Goal: Task Accomplishment & Management: Manage account settings

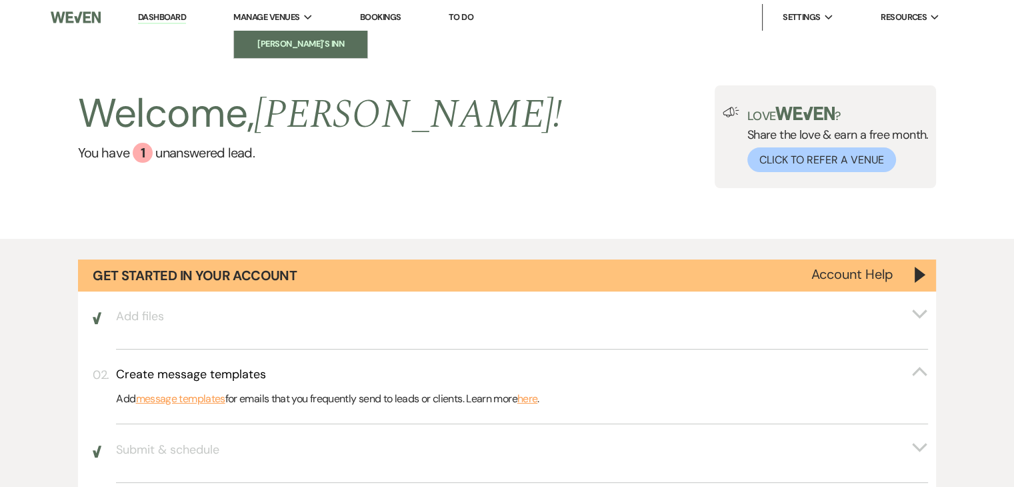
click at [291, 45] on li "[PERSON_NAME]'s Inn" at bounding box center [301, 43] width 120 height 13
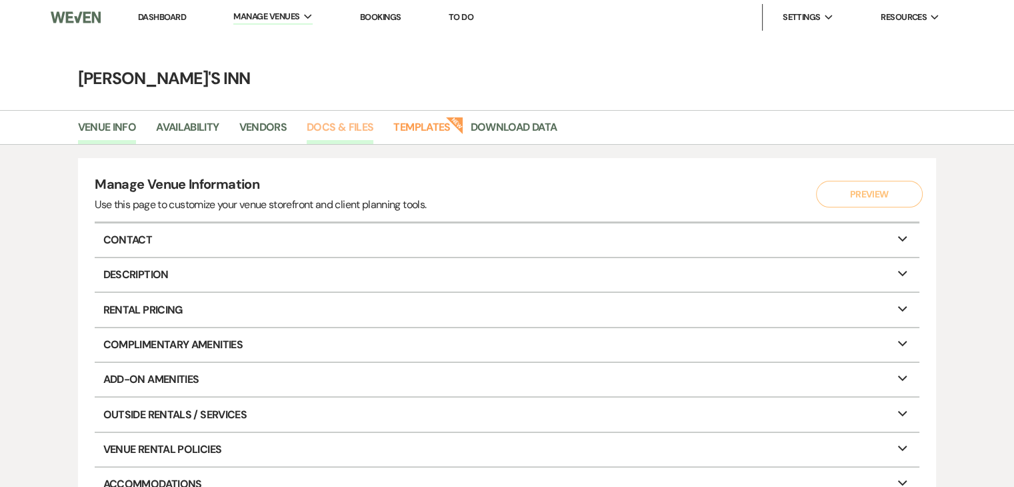
click at [347, 123] on link "Docs & Files" at bounding box center [340, 131] width 67 height 25
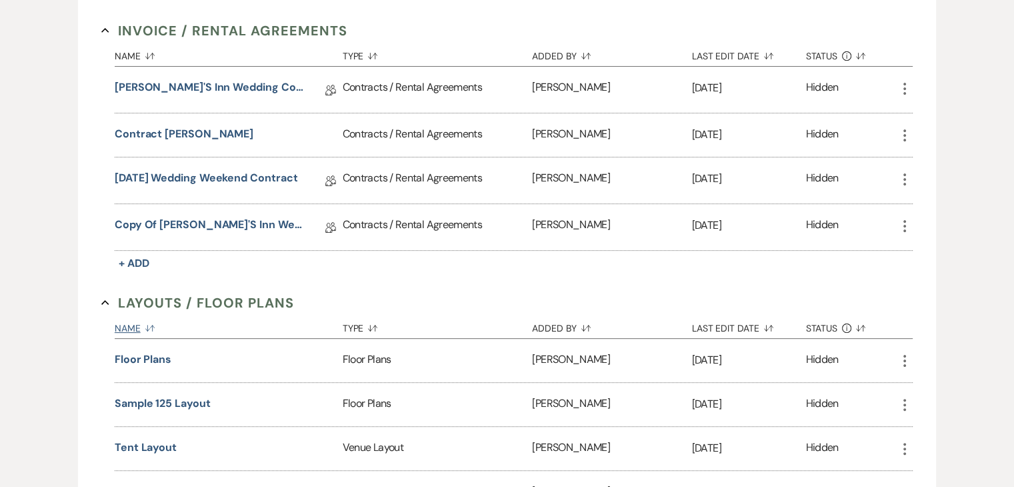
scroll to position [333, 0]
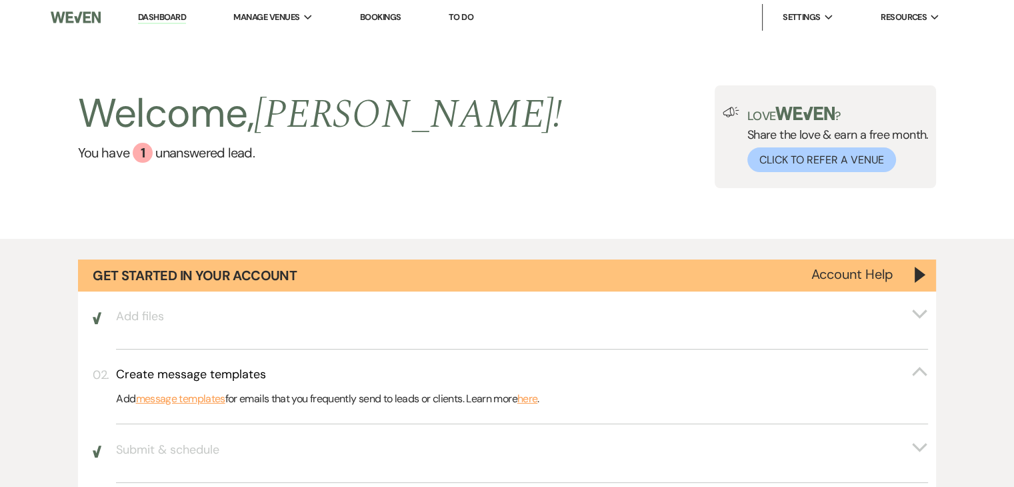
click at [161, 18] on link "Dashboard" at bounding box center [162, 17] width 48 height 13
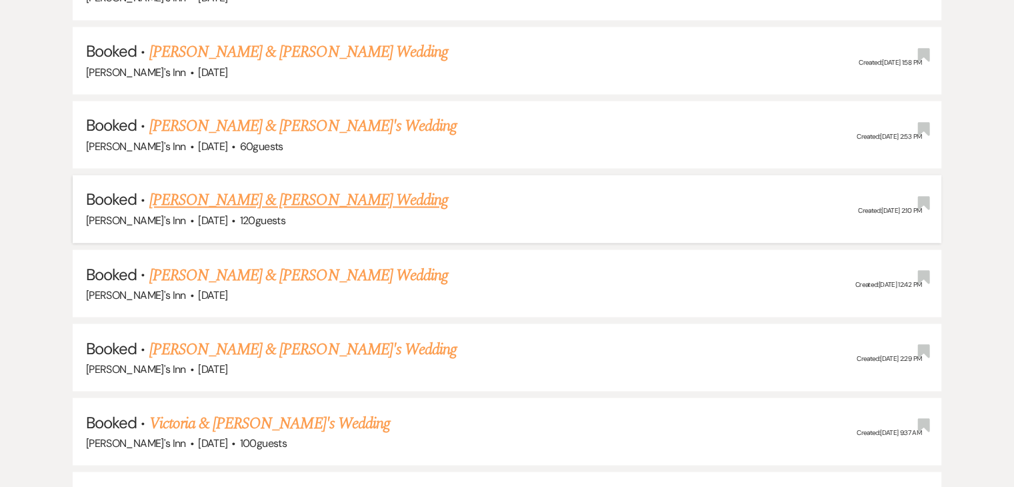
scroll to position [2268, 0]
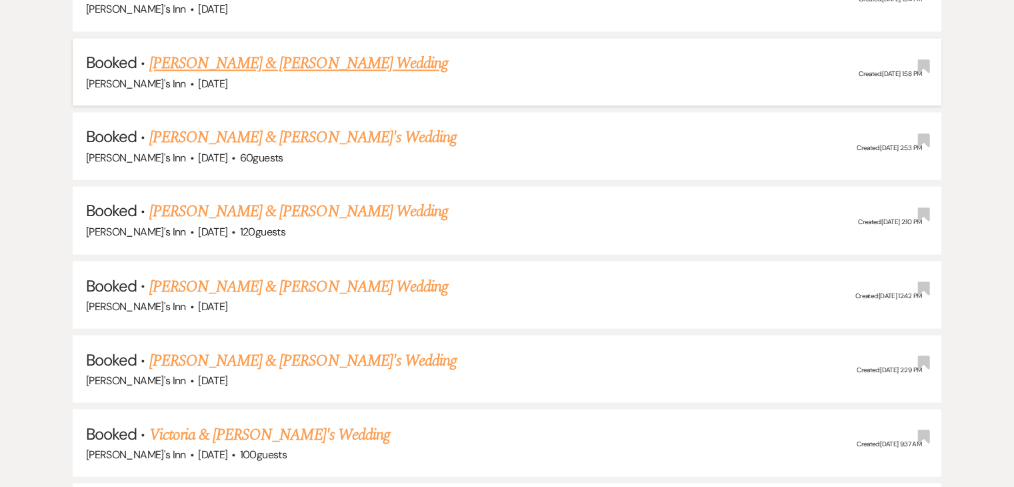
click at [277, 59] on link "[PERSON_NAME] & [PERSON_NAME] Wedding" at bounding box center [298, 63] width 299 height 24
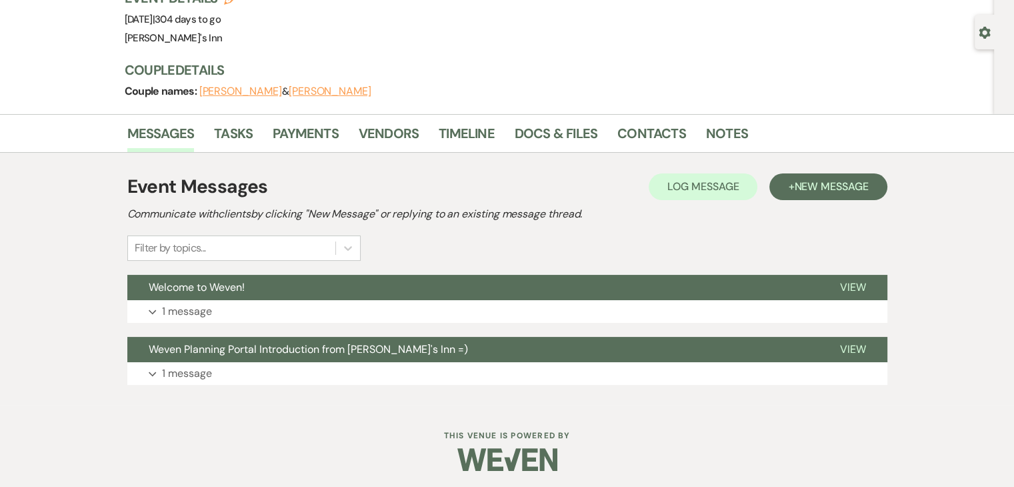
scroll to position [109, 0]
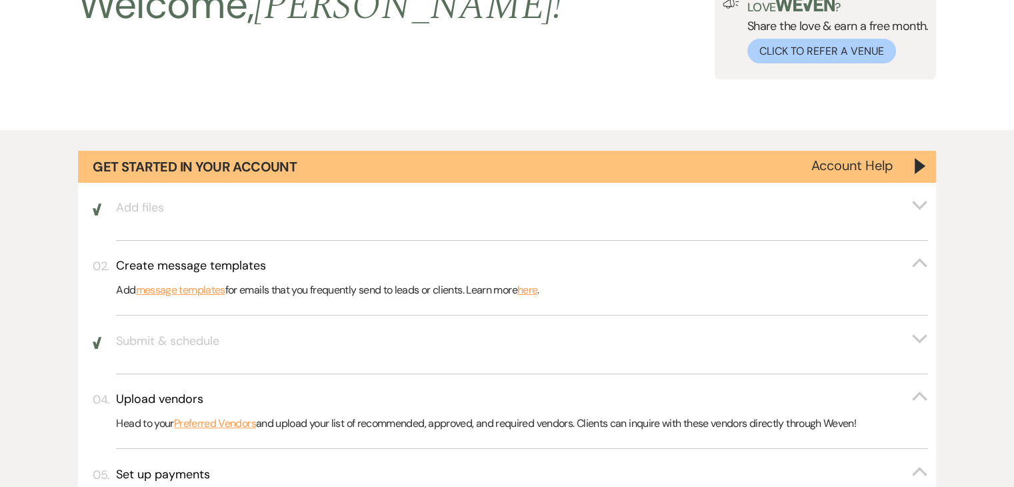
scroll to position [2268, 0]
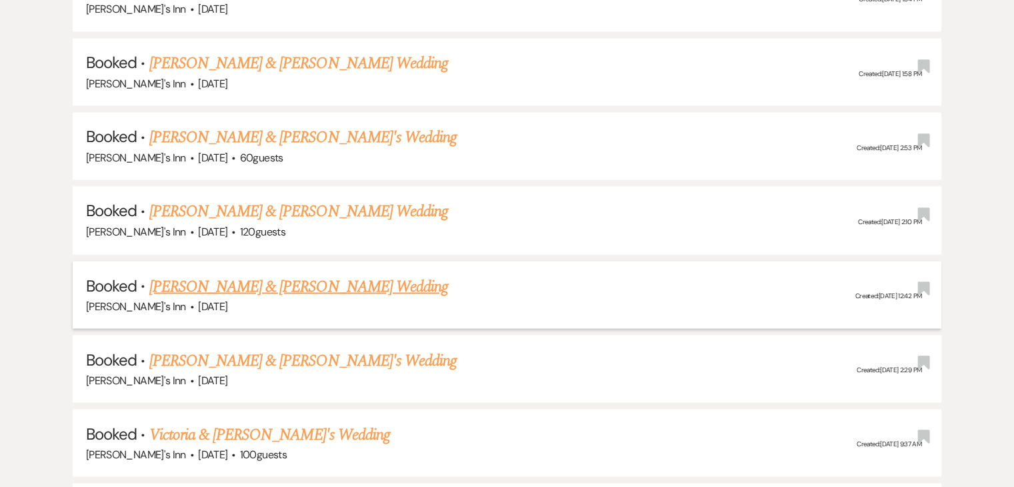
click at [214, 261] on li "Booked · [PERSON_NAME] & [PERSON_NAME] Wedding [PERSON_NAME]'s Inn · [DATE] Cre…" at bounding box center [507, 294] width 869 height 67
click at [221, 274] on link "[PERSON_NAME] & [PERSON_NAME] Wedding" at bounding box center [298, 286] width 299 height 24
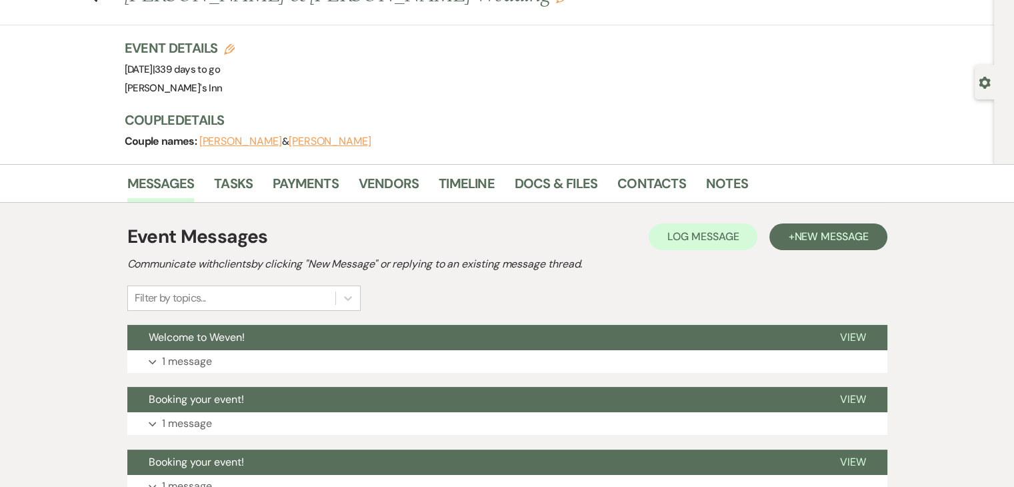
scroll to position [133, 0]
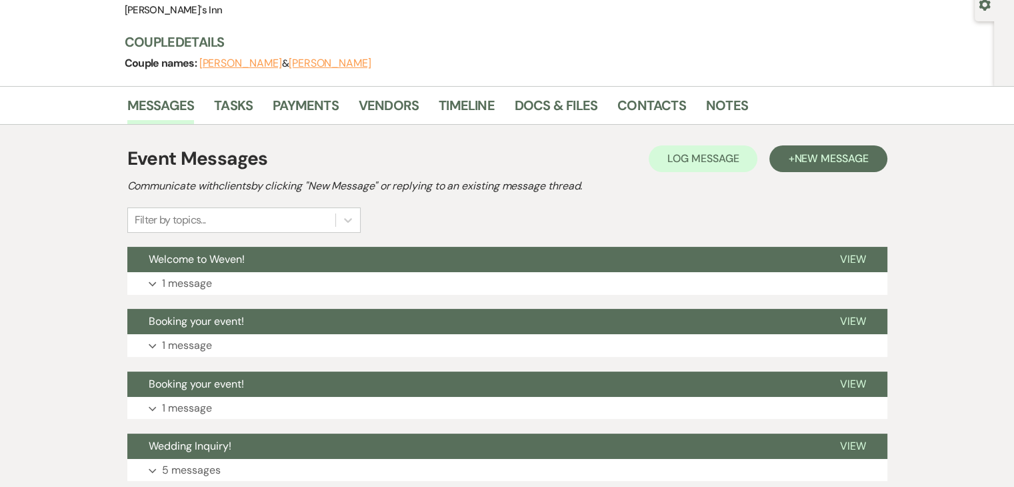
scroll to position [2268, 0]
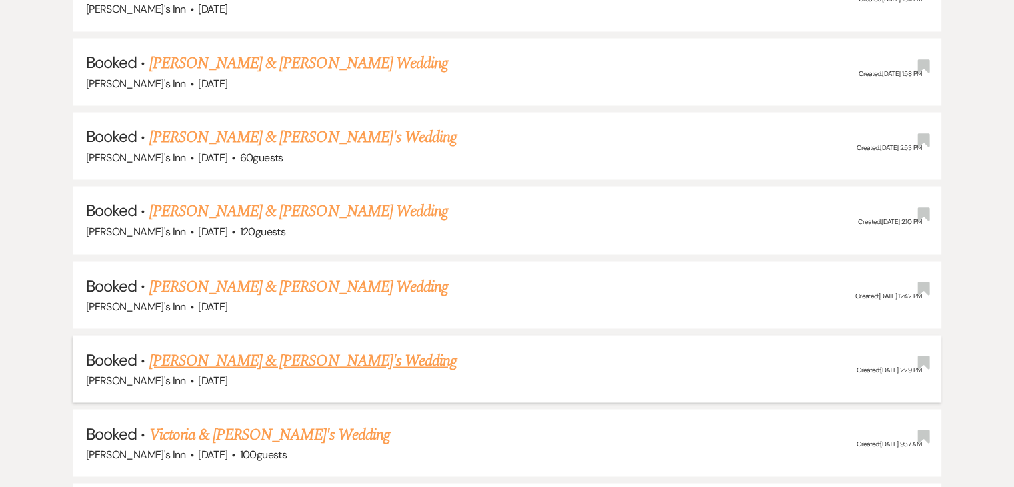
click at [235, 348] on link "[PERSON_NAME] & [PERSON_NAME]'s Wedding" at bounding box center [303, 360] width 308 height 24
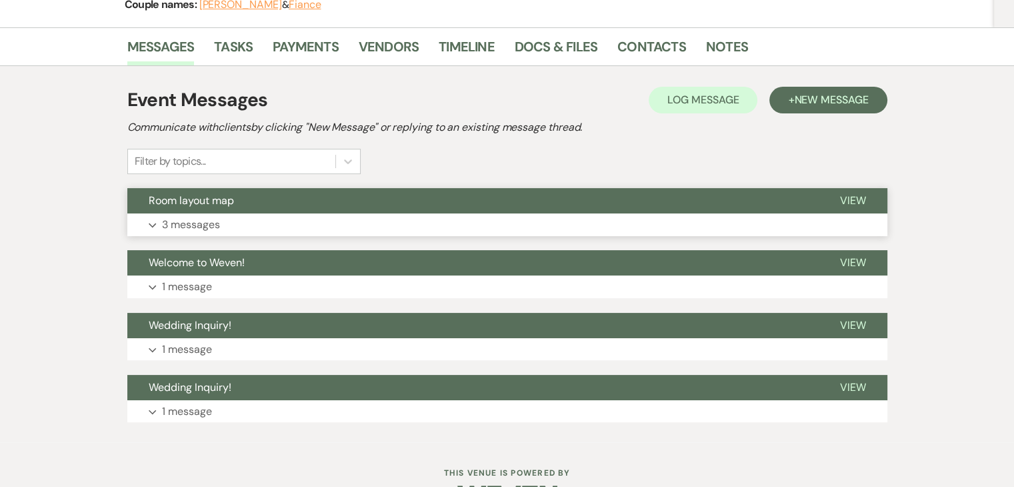
scroll to position [233, 0]
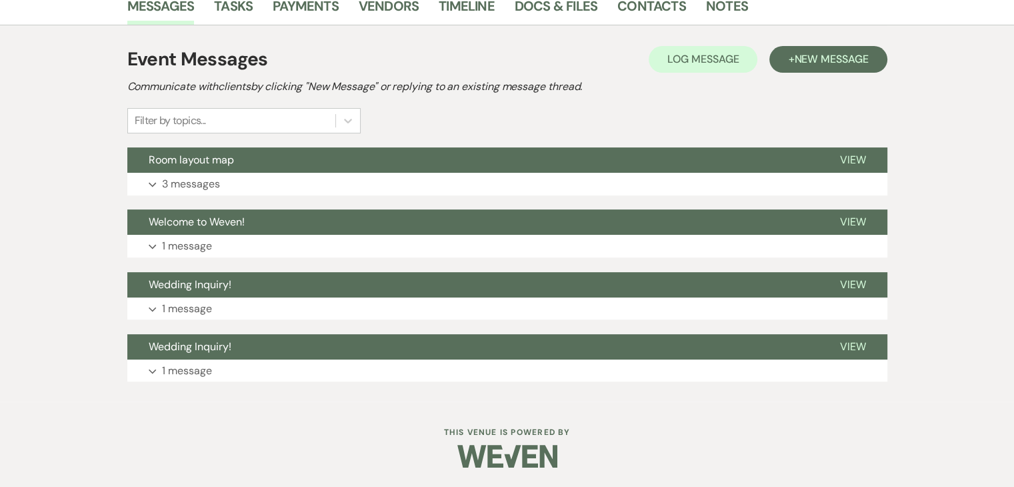
scroll to position [2268, 0]
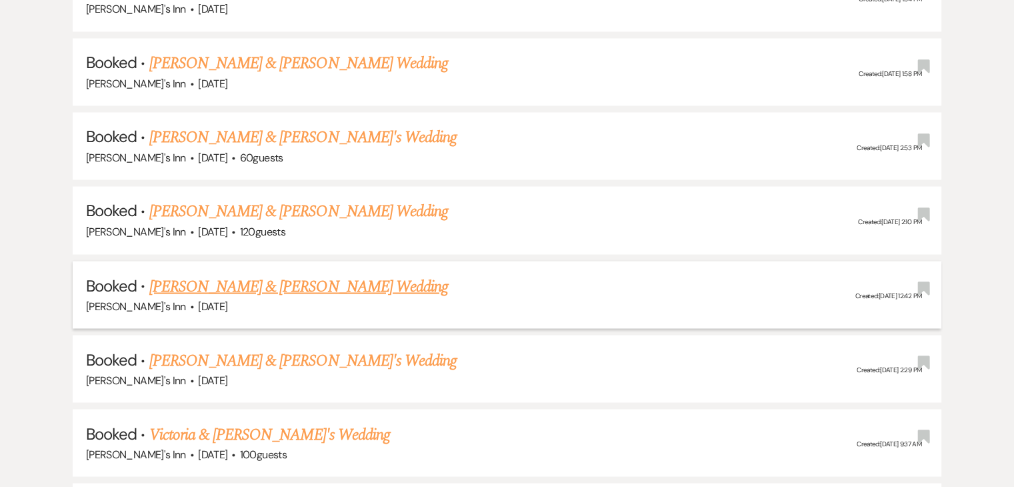
click at [189, 275] on link "[PERSON_NAME] & [PERSON_NAME] Wedding" at bounding box center [298, 286] width 299 height 24
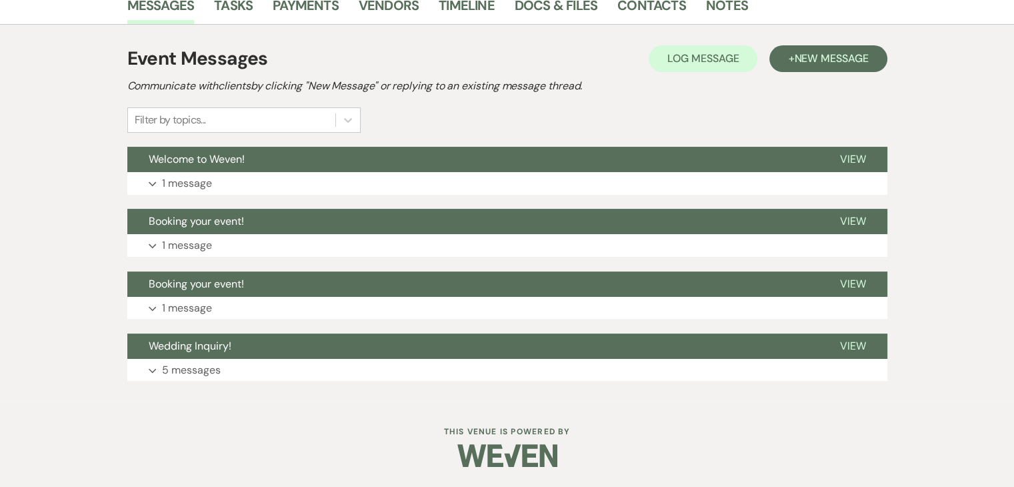
scroll to position [233, 0]
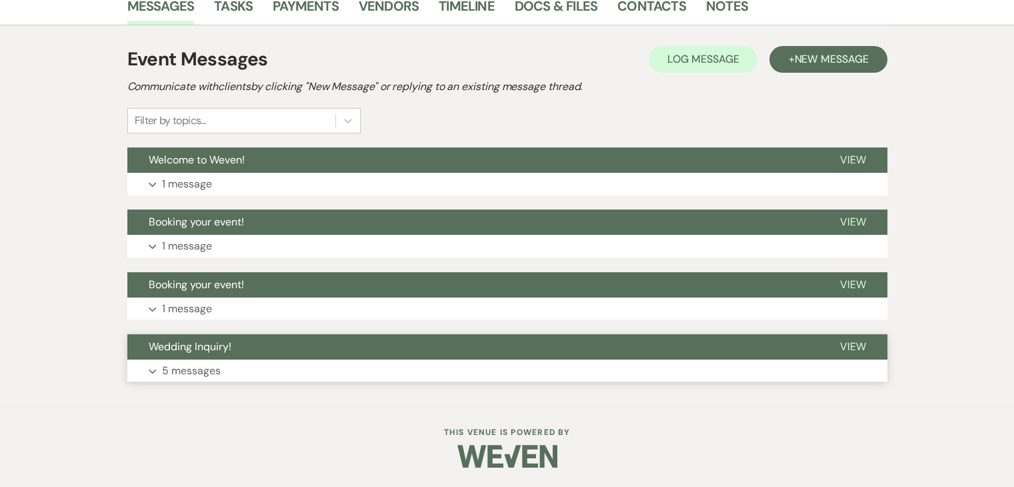
click at [201, 371] on p "5 messages" at bounding box center [191, 370] width 59 height 17
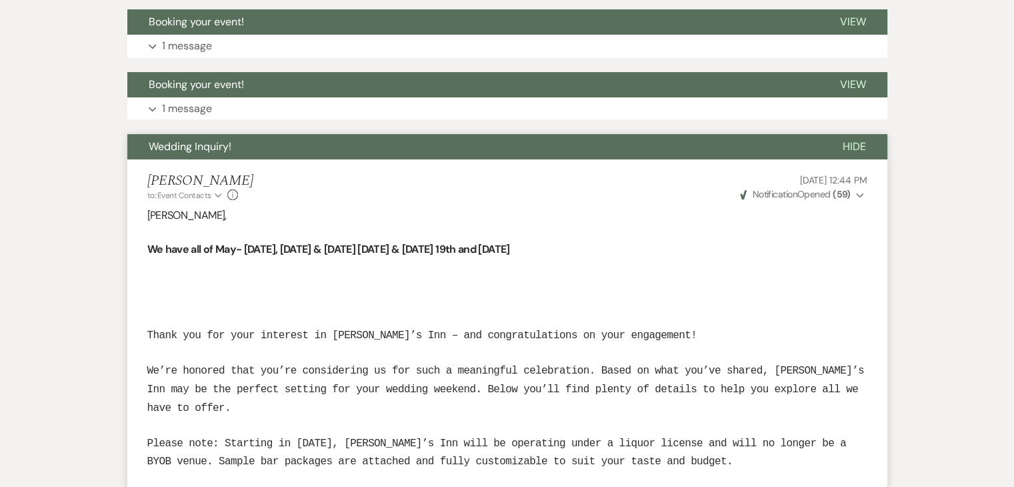
scroll to position [500, 0]
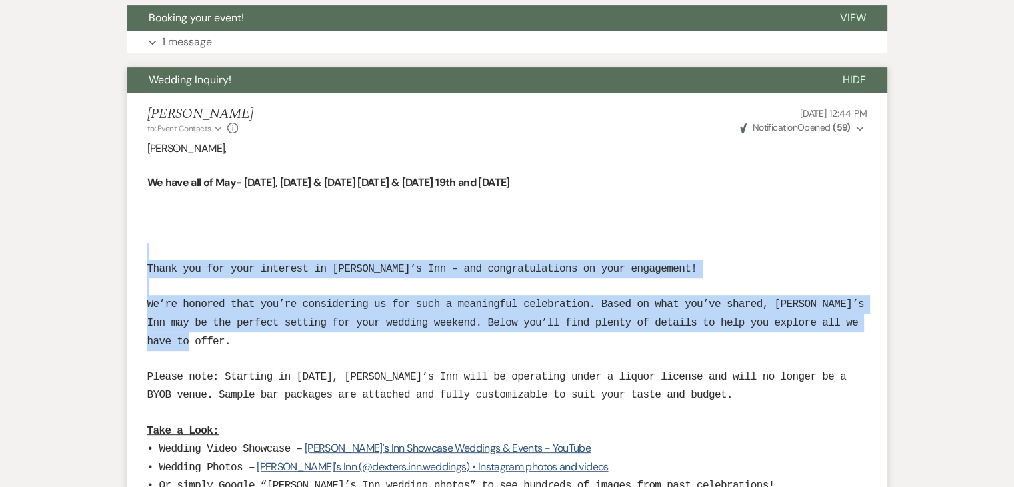
drag, startPoint x: 283, startPoint y: 337, endPoint x: 117, endPoint y: 249, distance: 188.0
click at [299, 326] on span "We’re honored that you’re considering us for such a meaningful celebration. Bas…" at bounding box center [505, 322] width 717 height 49
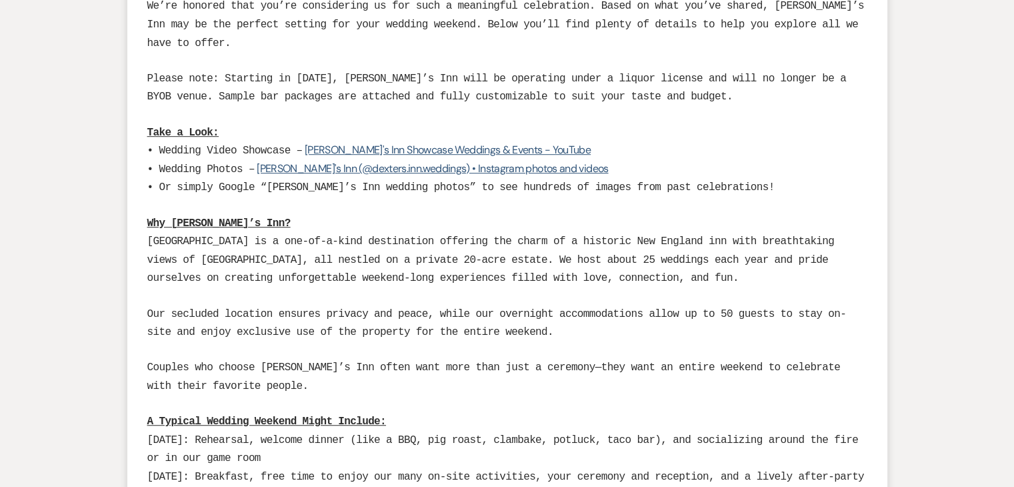
scroll to position [766, 0]
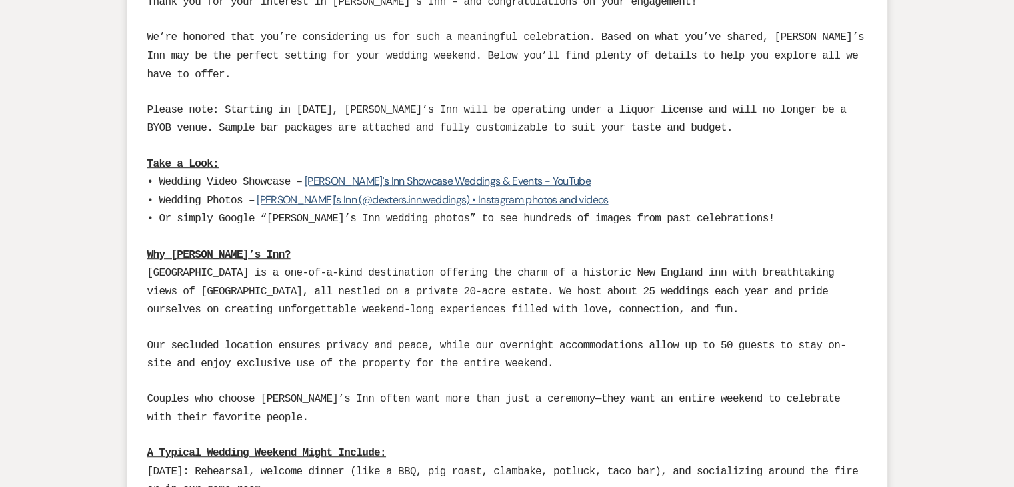
click at [310, 96] on p at bounding box center [507, 91] width 720 height 17
click at [437, 339] on span "Our secluded location ensures privacy and peace, while our overnight accommodat…" at bounding box center [497, 354] width 700 height 31
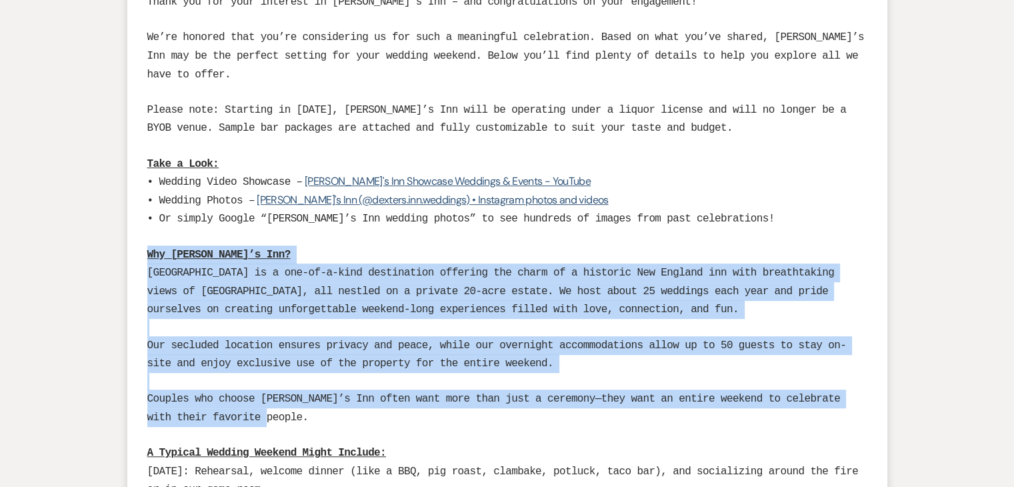
drag, startPoint x: 403, startPoint y: 417, endPoint x: 144, endPoint y: 257, distance: 304.8
click at [247, 302] on span "[GEOGRAPHIC_DATA] is a one-of-a-kind destination offering the charm of a histor…" at bounding box center [491, 291] width 688 height 49
drag, startPoint x: 279, startPoint y: 434, endPoint x: 161, endPoint y: 262, distance: 209.0
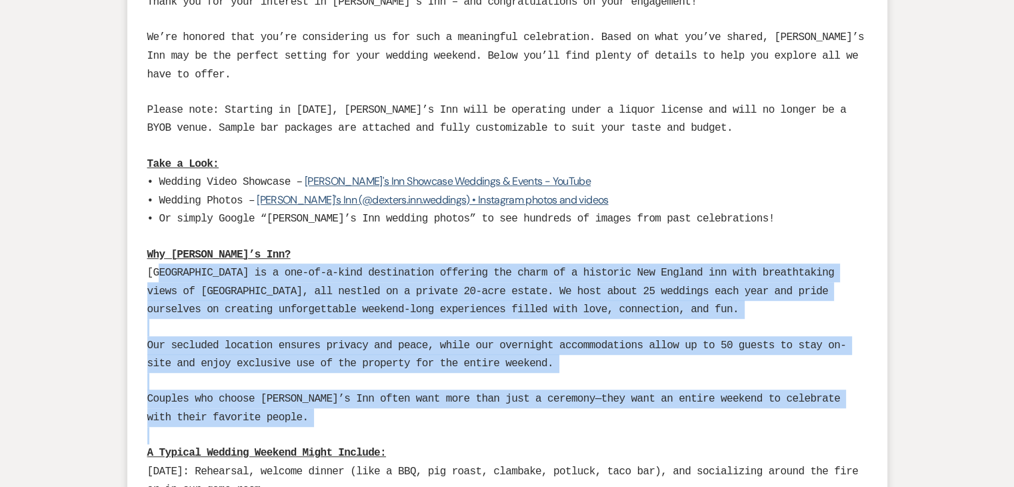
click at [328, 339] on span "Our secluded location ensures privacy and peace, while our overnight accommodat…" at bounding box center [497, 354] width 700 height 31
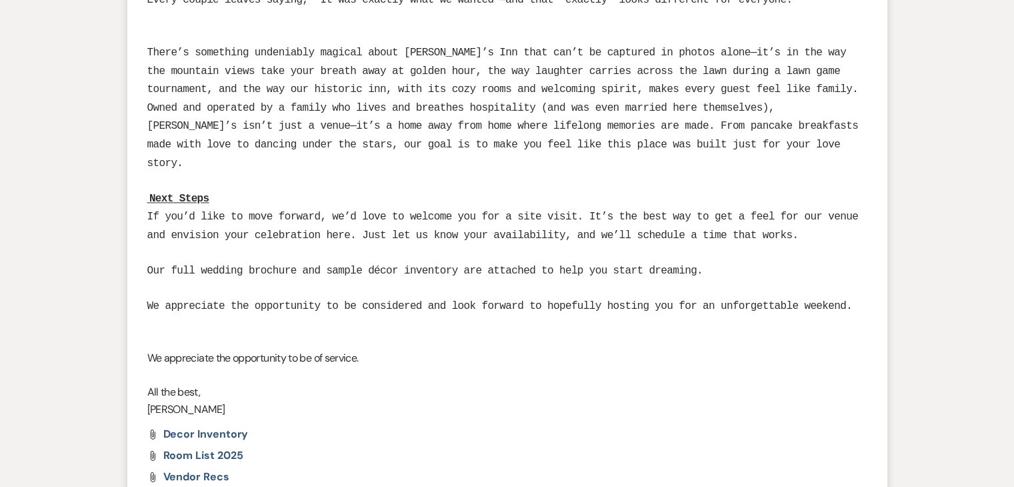
scroll to position [1833, 0]
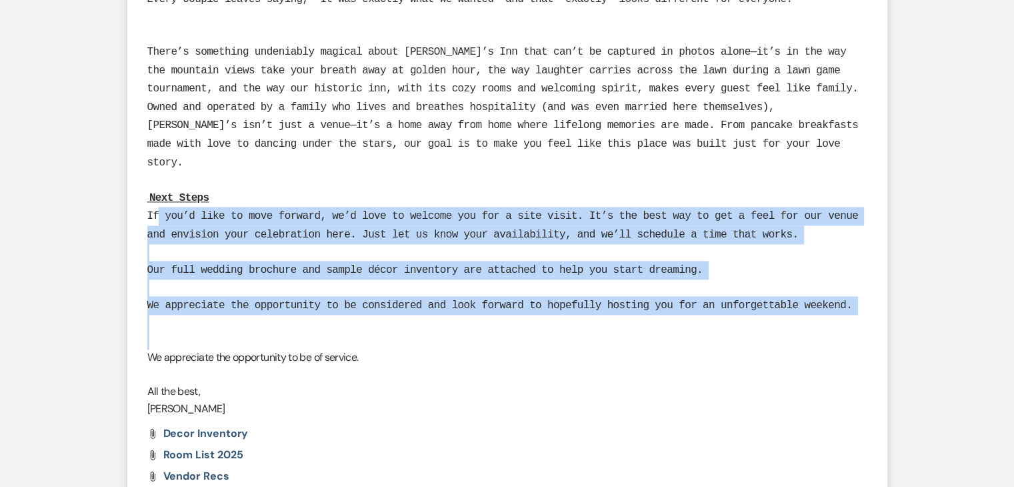
drag, startPoint x: 327, startPoint y: 311, endPoint x: 157, endPoint y: 189, distance: 208.4
click at [297, 315] on p at bounding box center [507, 323] width 720 height 17
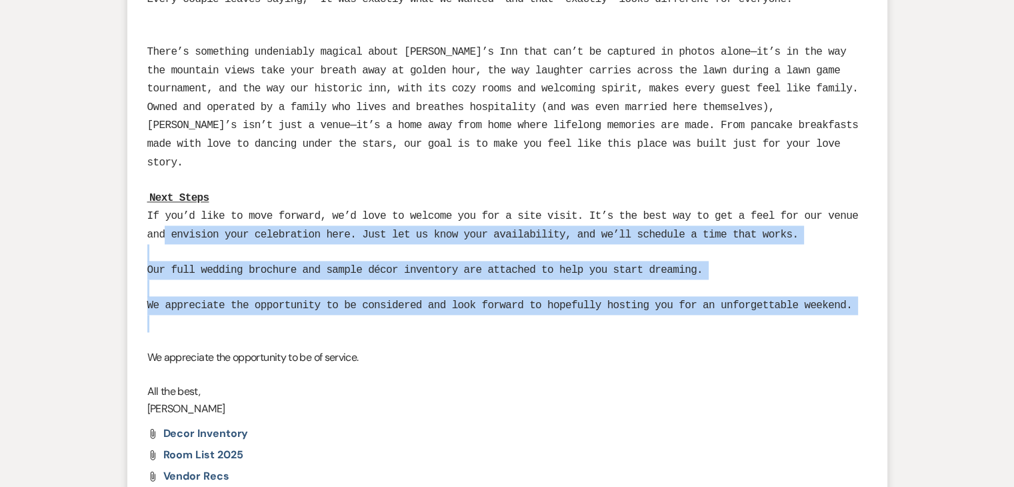
drag, startPoint x: 297, startPoint y: 291, endPoint x: 167, endPoint y: 204, distance: 156.7
click at [279, 315] on p at bounding box center [507, 323] width 720 height 17
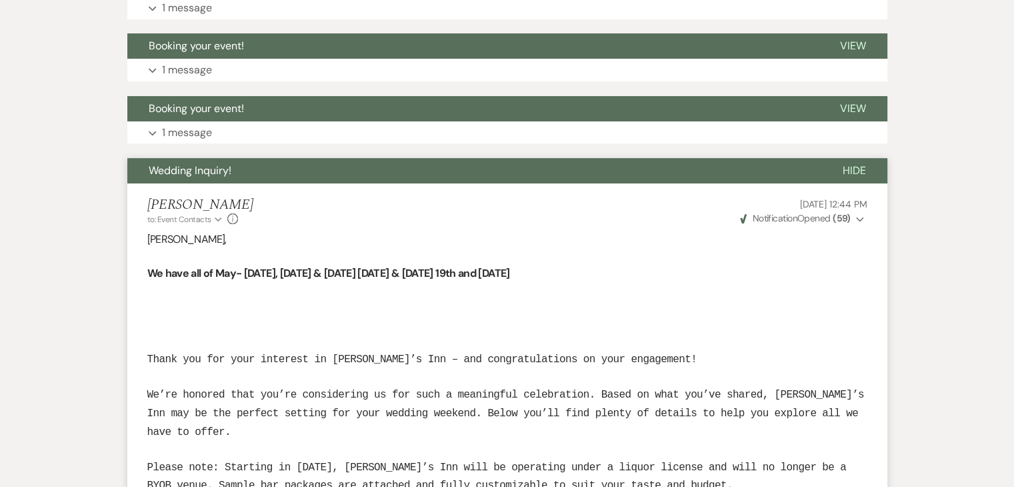
scroll to position [185, 0]
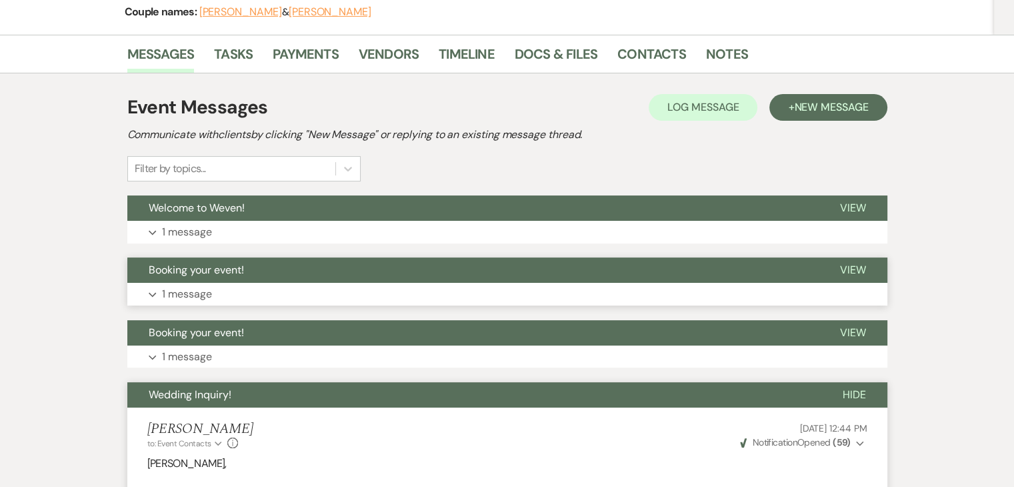
click at [226, 293] on button "Expand 1 message" at bounding box center [507, 294] width 760 height 23
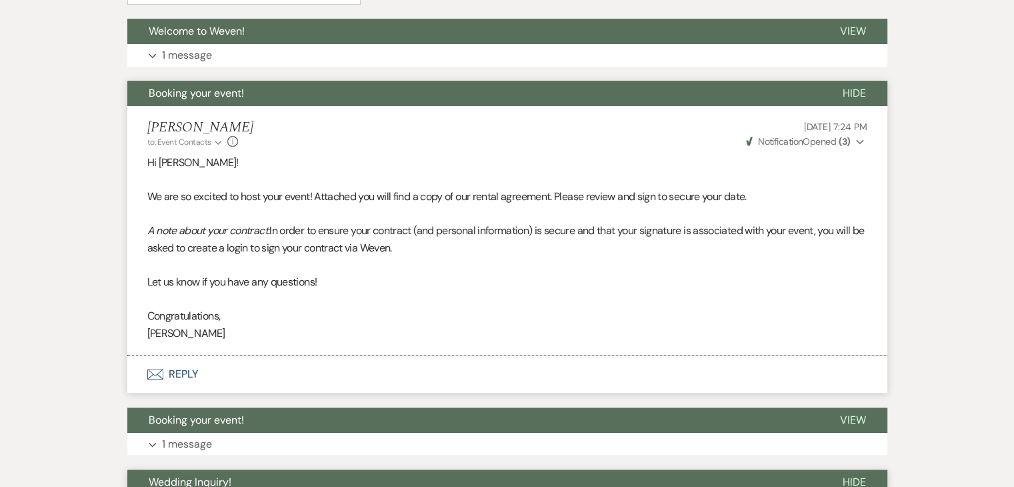
scroll to position [518, 0]
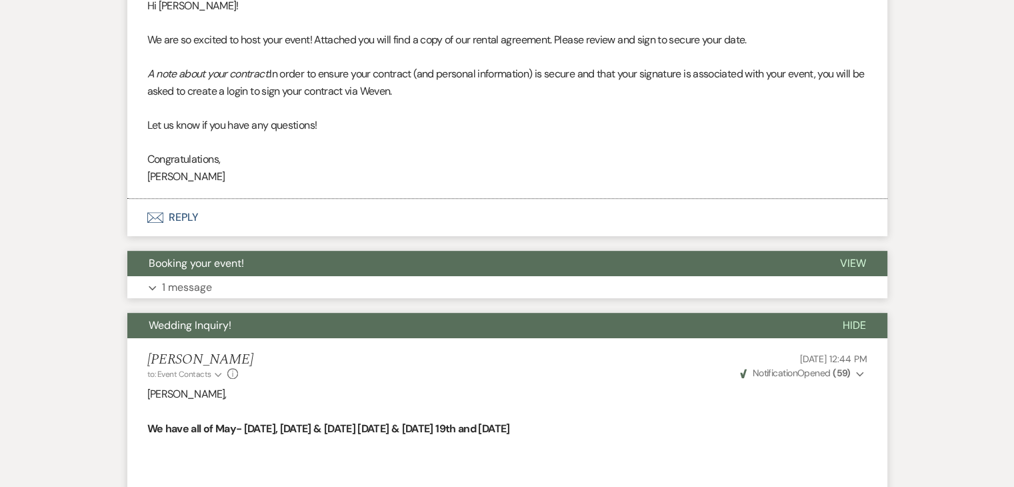
click at [211, 286] on p "1 message" at bounding box center [187, 287] width 50 height 17
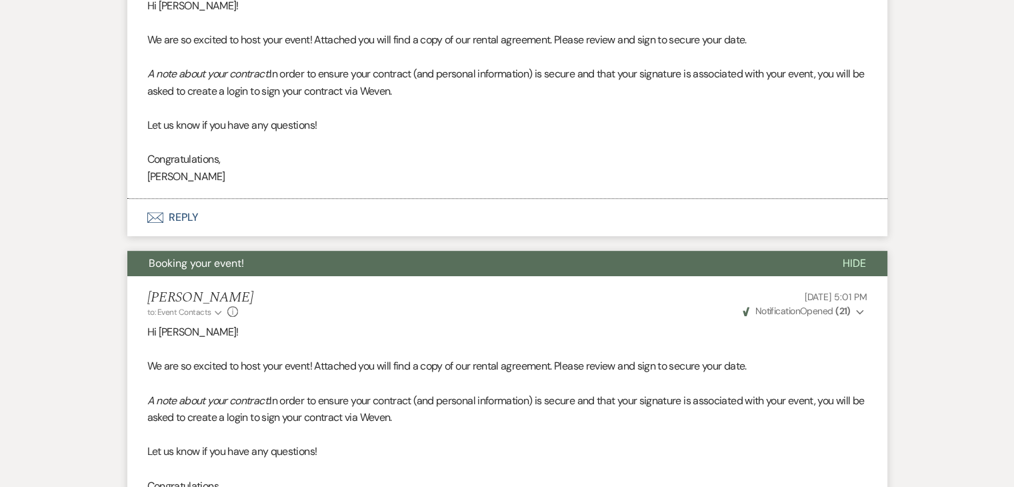
click at [778, 302] on p "[DATE] 5:01 PM" at bounding box center [804, 296] width 126 height 15
click at [781, 310] on span "Notification" at bounding box center [778, 311] width 45 height 12
click at [830, 337] on span "Opened (21)" at bounding box center [833, 337] width 48 height 12
click at [596, 331] on p "Hi [PERSON_NAME]!" at bounding box center [507, 331] width 720 height 17
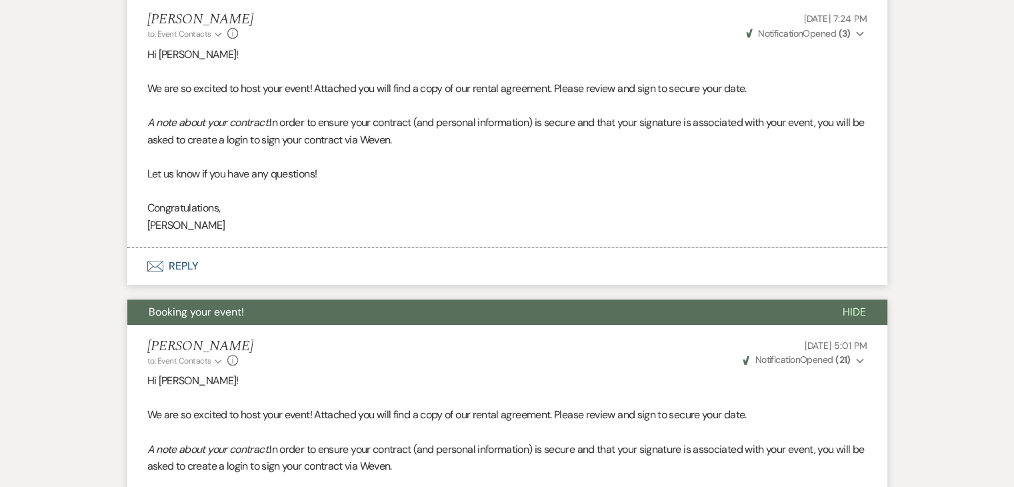
scroll to position [0, 0]
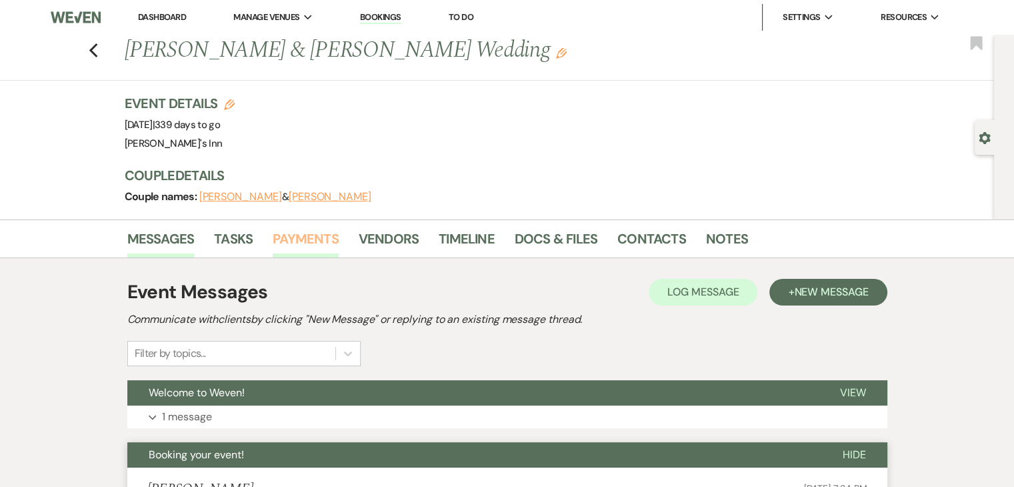
click at [309, 244] on link "Payments" at bounding box center [306, 242] width 66 height 29
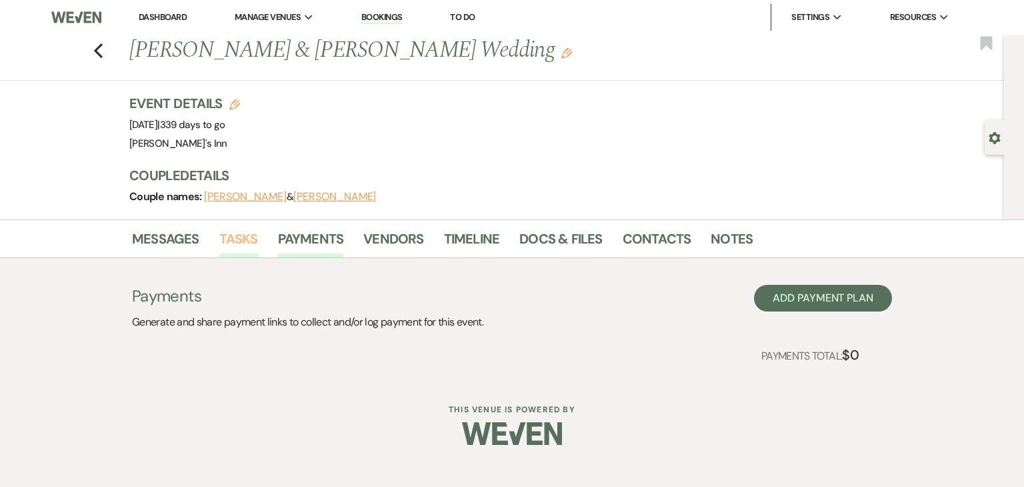
click at [242, 236] on link "Tasks" at bounding box center [238, 242] width 39 height 29
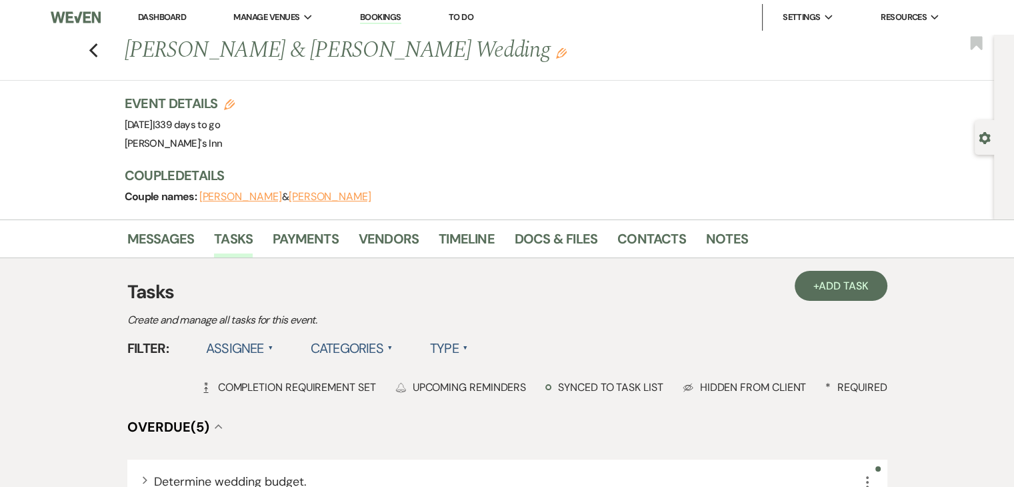
click at [488, 217] on div "Event Details Edit Event Date: [DATE] | 339 days to go Venue: [PERSON_NAME][GEO…" at bounding box center [505, 156] width 760 height 125
click at [488, 233] on link "Timeline" at bounding box center [467, 242] width 56 height 29
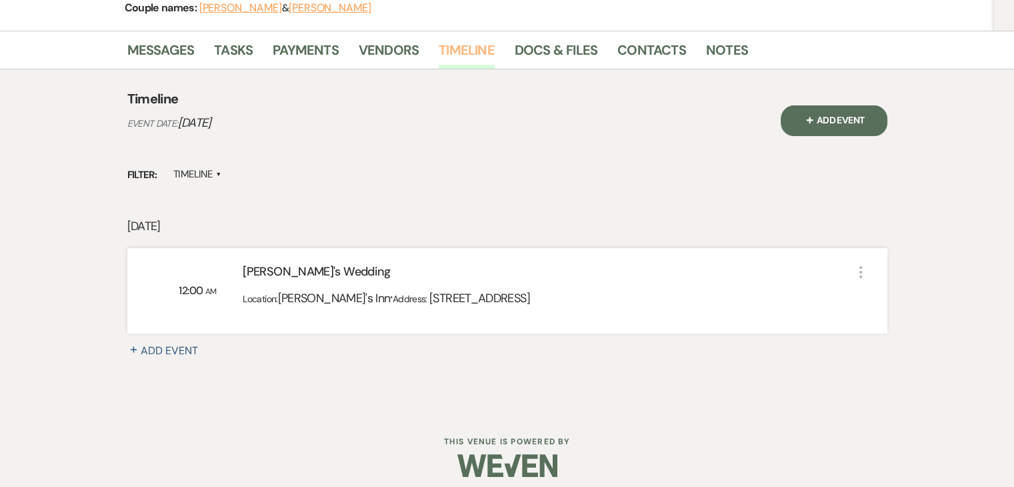
scroll to position [198, 0]
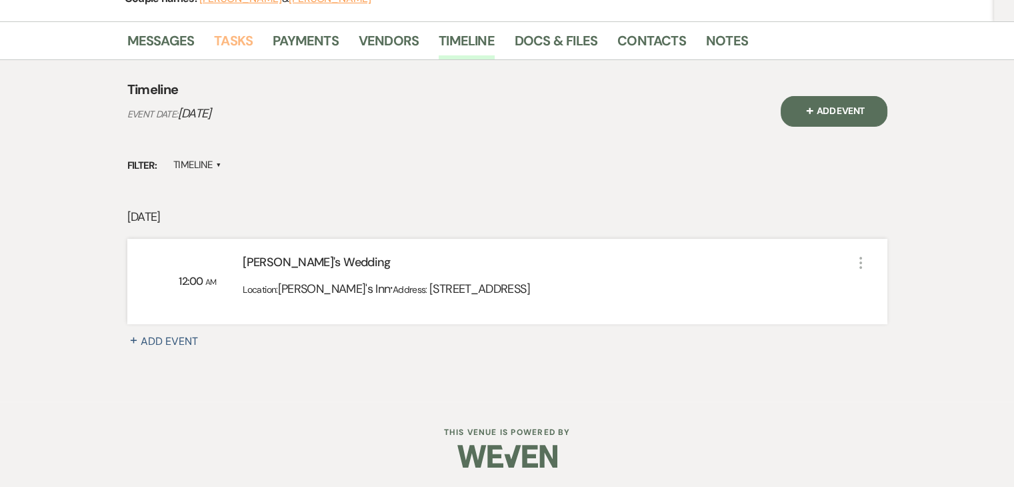
click at [227, 33] on link "Tasks" at bounding box center [233, 44] width 39 height 29
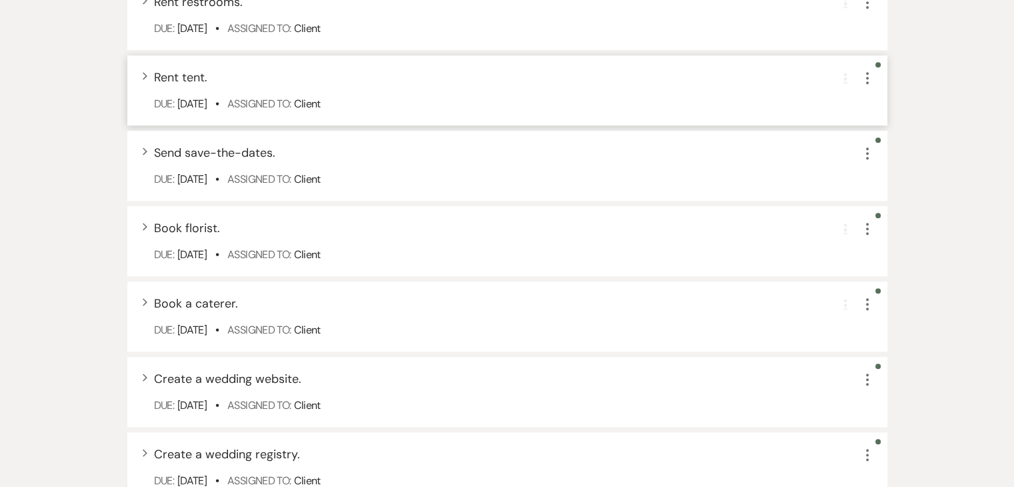
scroll to position [1400, 0]
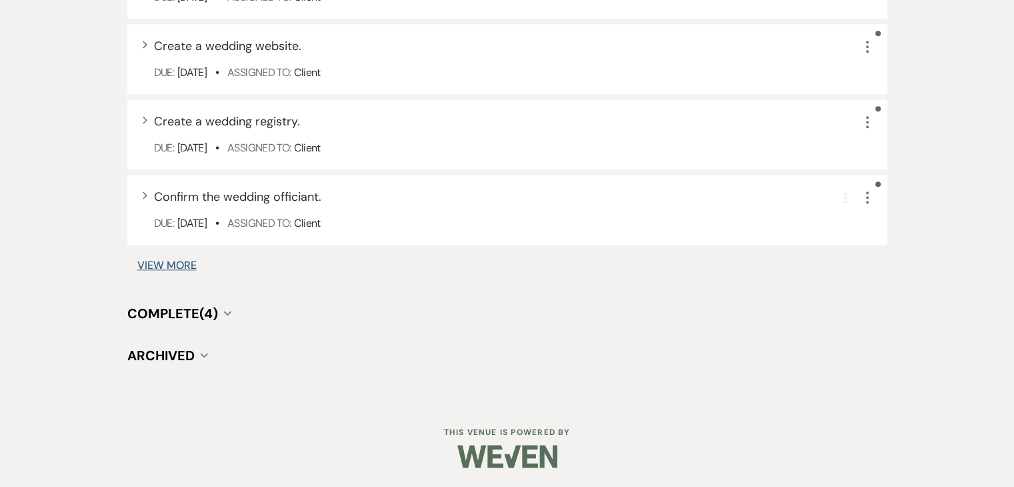
click at [149, 261] on button "View More" at bounding box center [166, 265] width 59 height 11
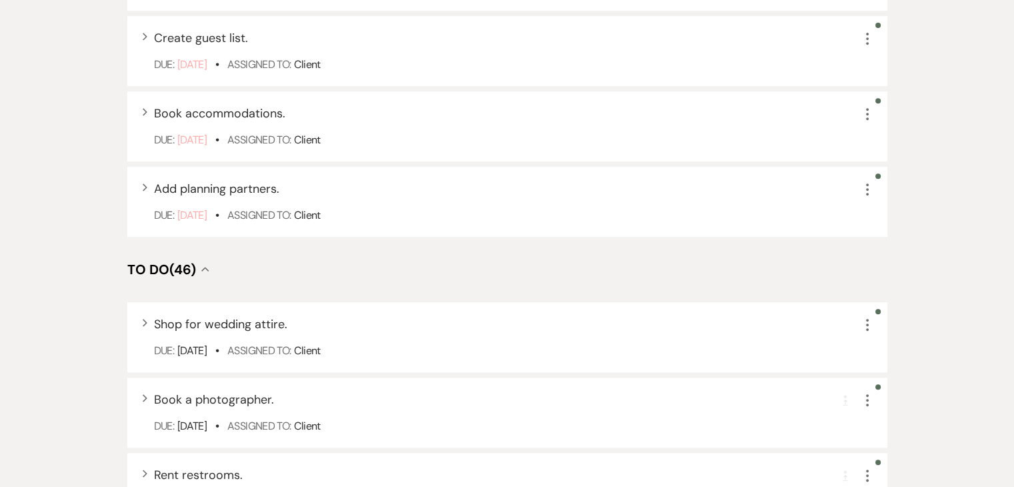
scroll to position [0, 0]
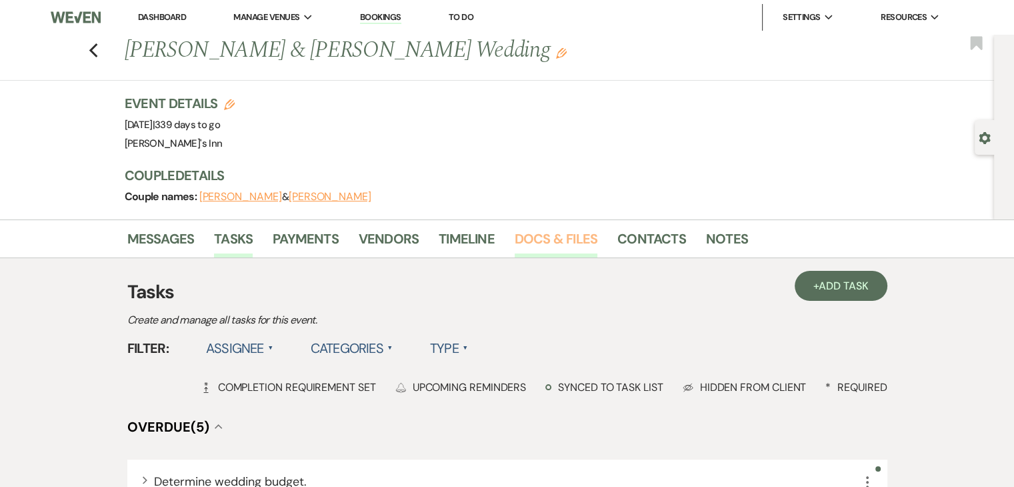
click at [556, 241] on link "Docs & Files" at bounding box center [556, 242] width 83 height 29
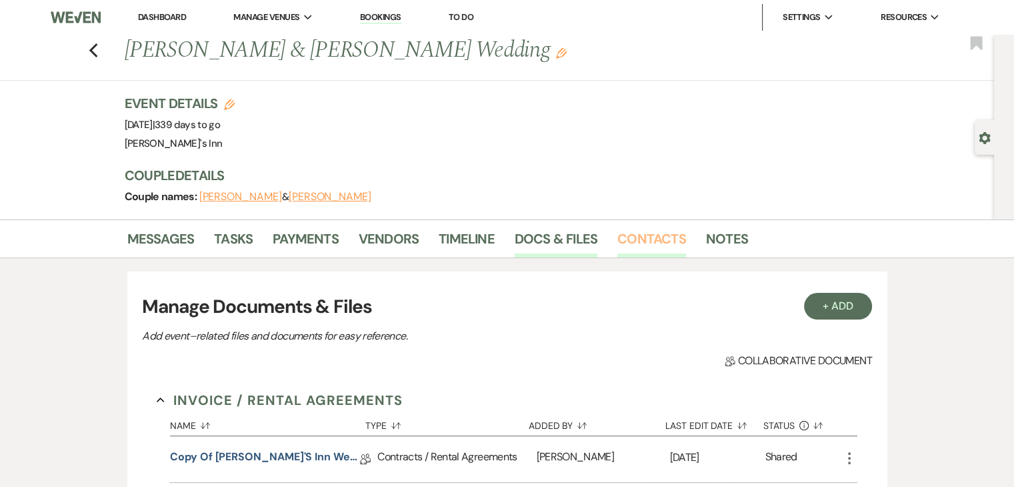
click at [651, 232] on link "Contacts" at bounding box center [652, 242] width 69 height 29
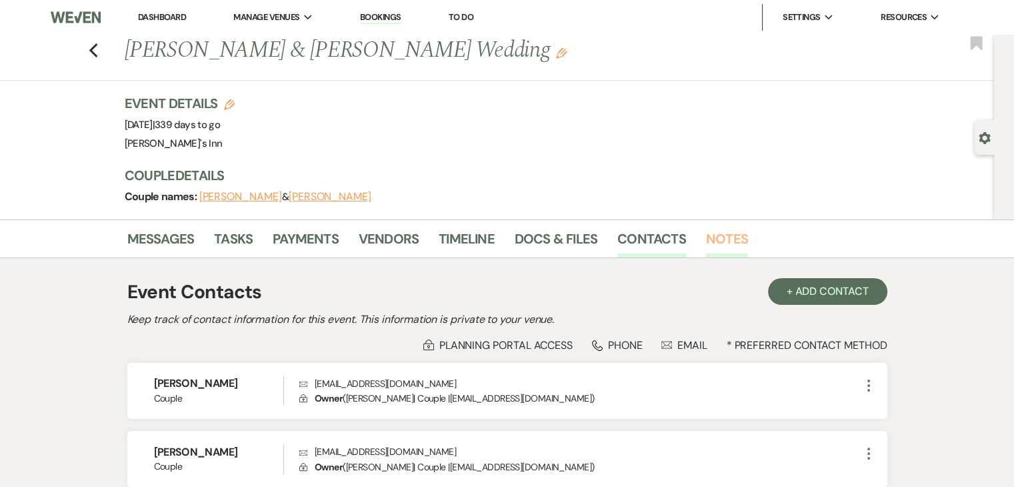
click at [721, 239] on link "Notes" at bounding box center [727, 242] width 42 height 29
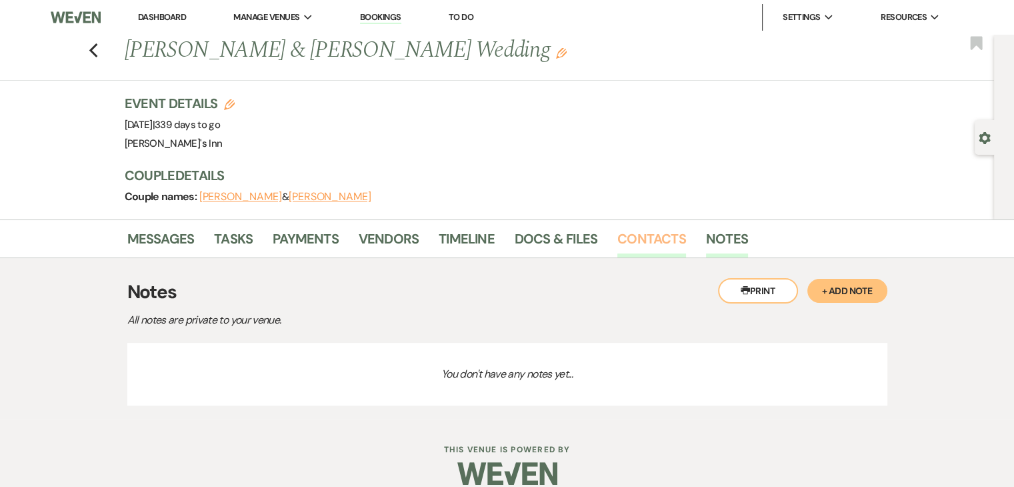
click at [652, 247] on link "Contacts" at bounding box center [652, 242] width 69 height 29
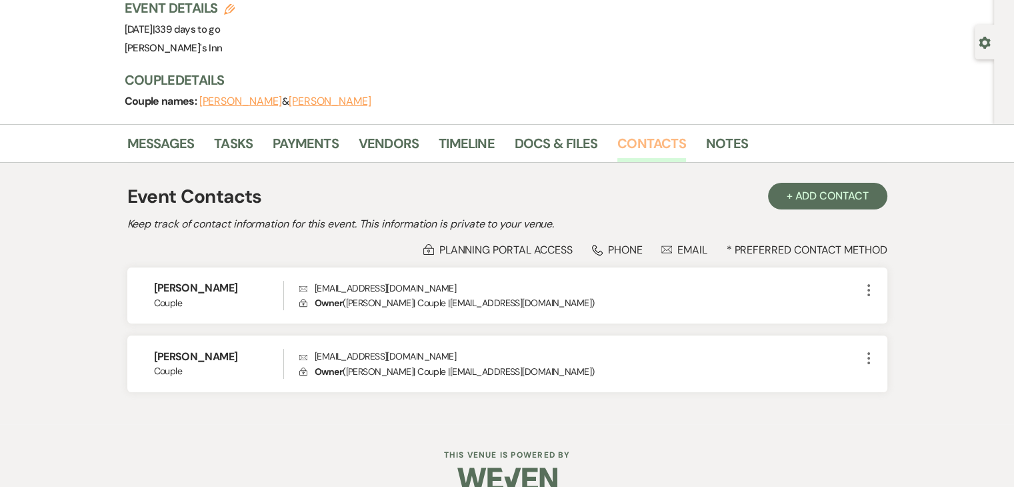
scroll to position [118, 0]
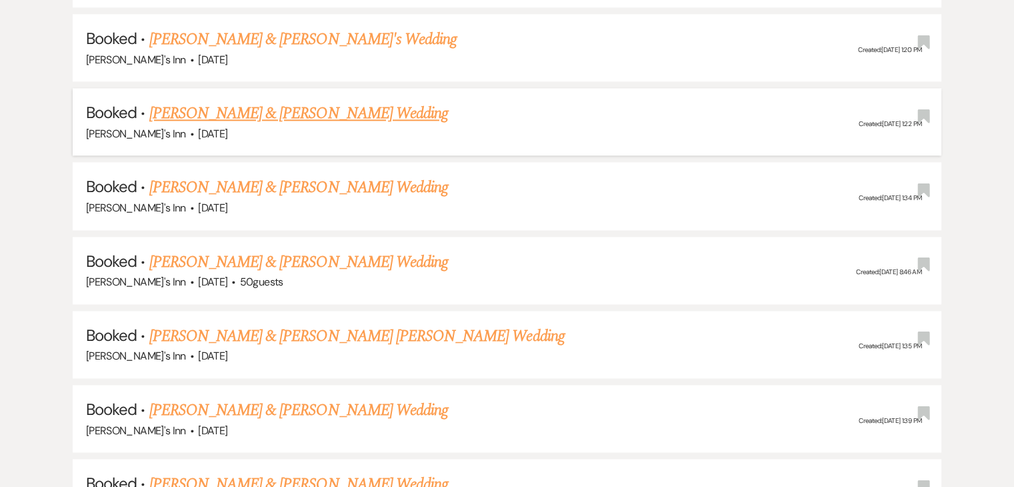
scroll to position [1534, 0]
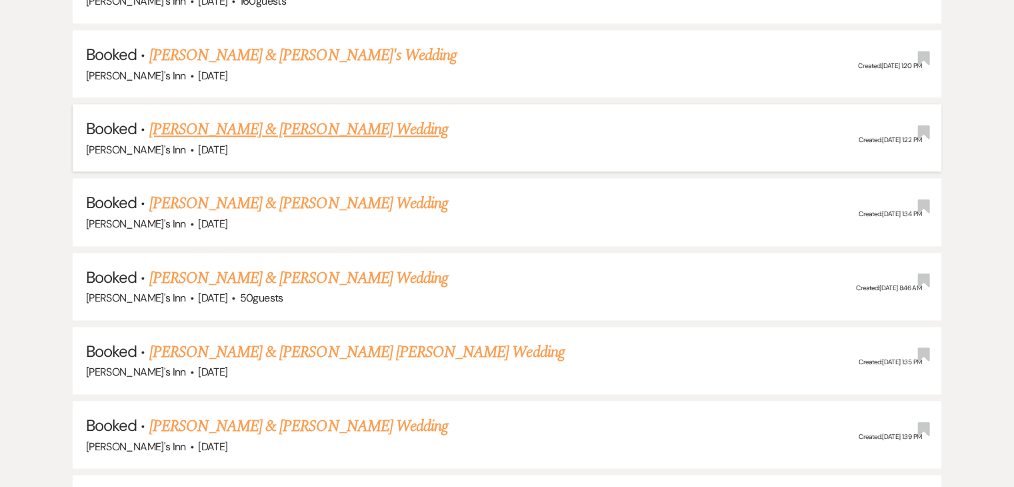
click at [263, 125] on link "[PERSON_NAME] & [PERSON_NAME] Wedding" at bounding box center [298, 129] width 299 height 24
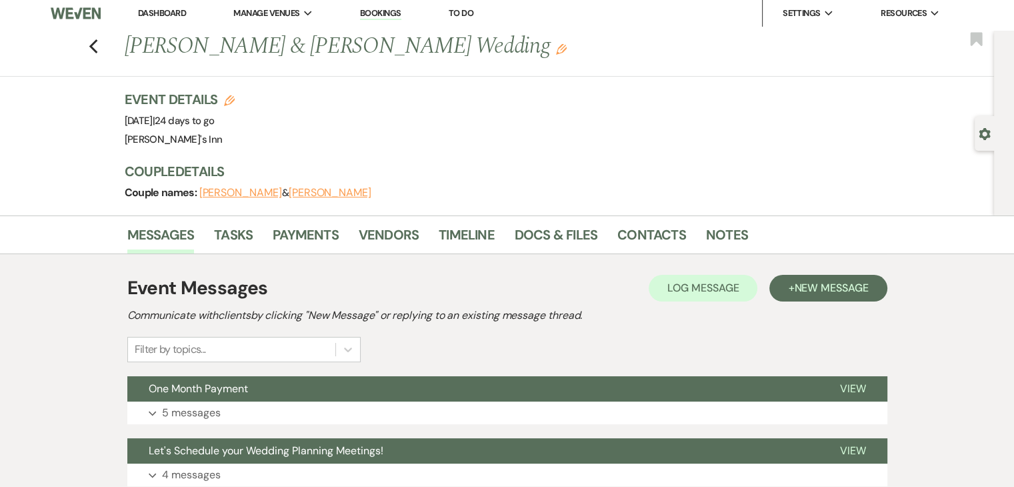
scroll to position [200, 0]
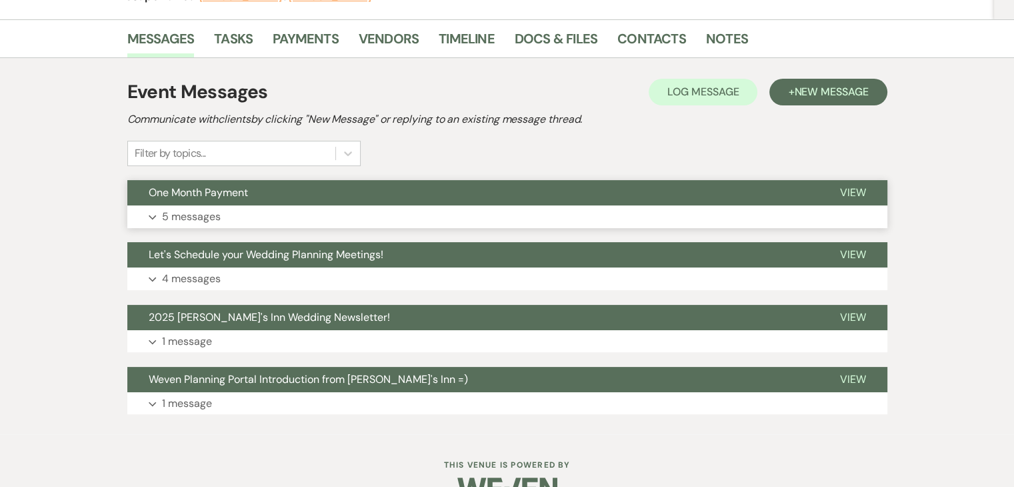
click at [221, 213] on button "Expand 5 messages" at bounding box center [507, 216] width 760 height 23
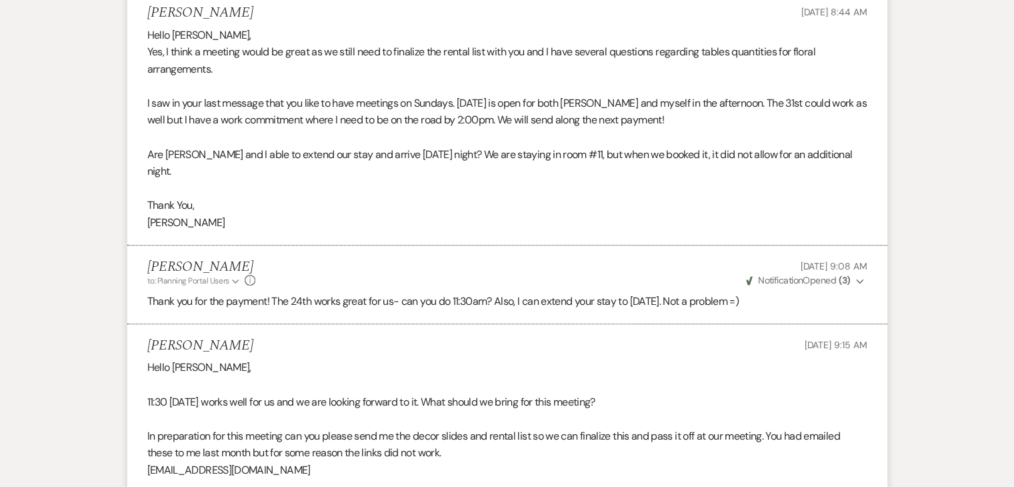
scroll to position [534, 0]
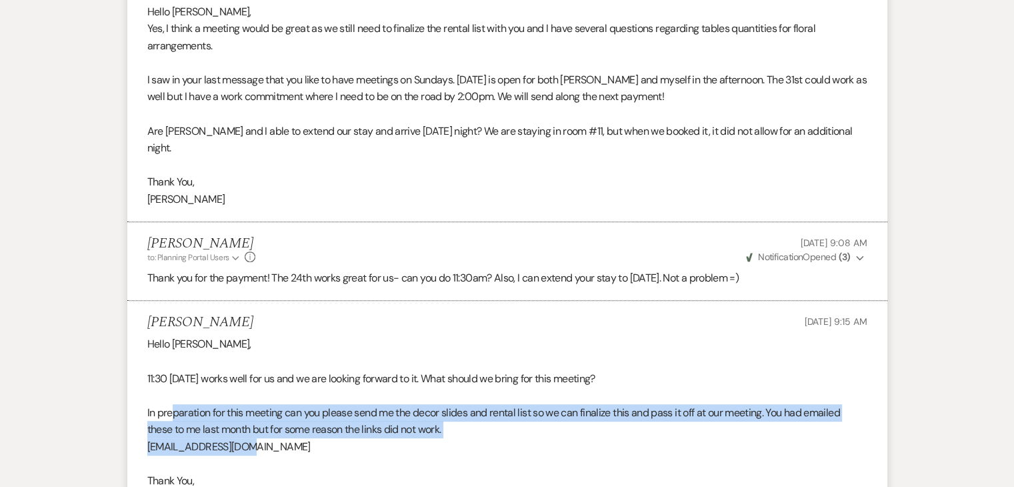
drag, startPoint x: 285, startPoint y: 432, endPoint x: 173, endPoint y: 399, distance: 116.1
click at [173, 399] on div "Hello [PERSON_NAME], 11:30 [DATE] works well for us and we are looking forward …" at bounding box center [507, 420] width 720 height 171
click at [362, 438] on p "[EMAIL_ADDRESS][DOMAIN_NAME]" at bounding box center [507, 446] width 720 height 17
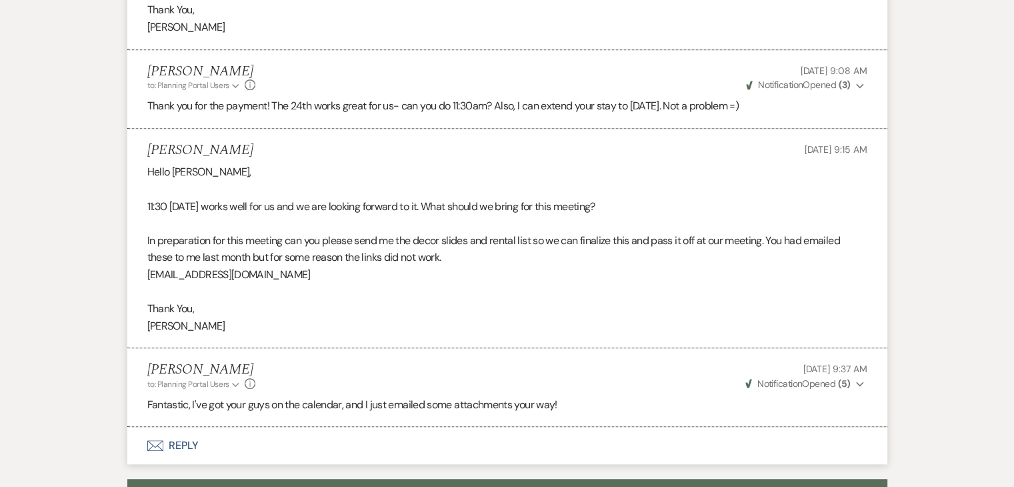
scroll to position [800, 0]
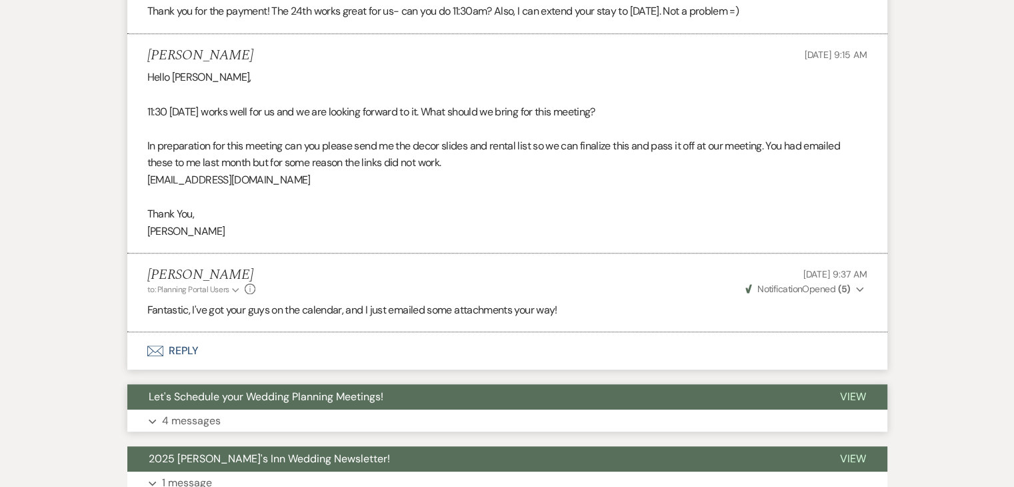
click at [173, 412] on p "4 messages" at bounding box center [191, 420] width 59 height 17
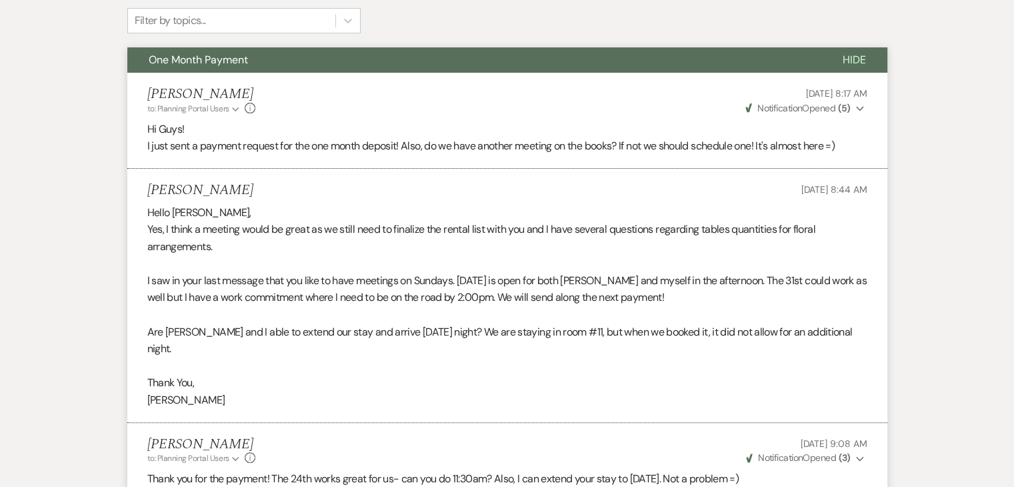
scroll to position [333, 0]
